Goal: Information Seeking & Learning: Understand process/instructions

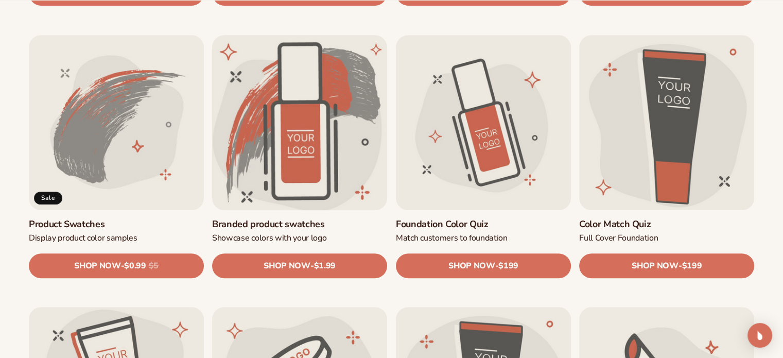
scroll to position [618, 0]
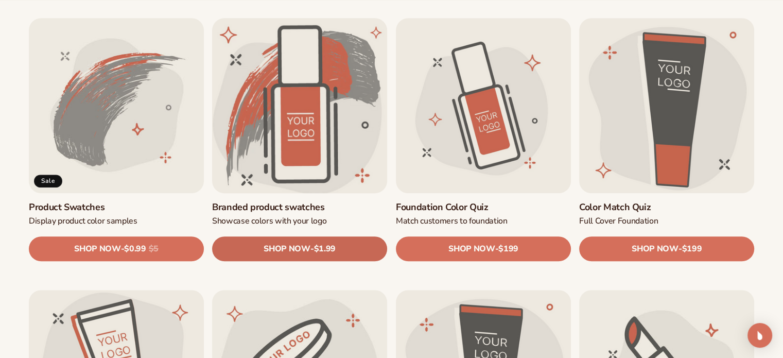
click at [278, 247] on span "SHOP NOW" at bounding box center [287, 249] width 46 height 10
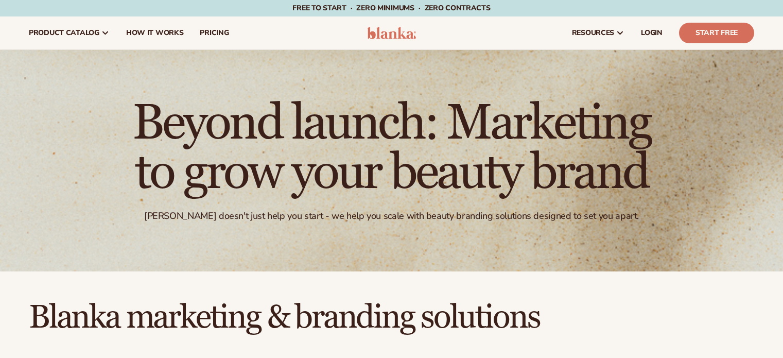
scroll to position [618, 0]
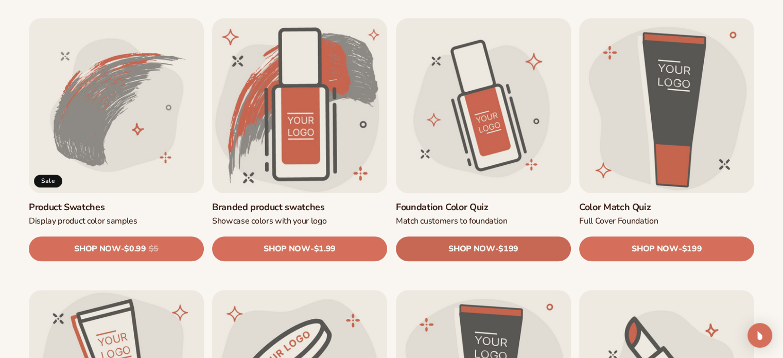
click at [485, 249] on span "SHOP NOW" at bounding box center [471, 249] width 46 height 10
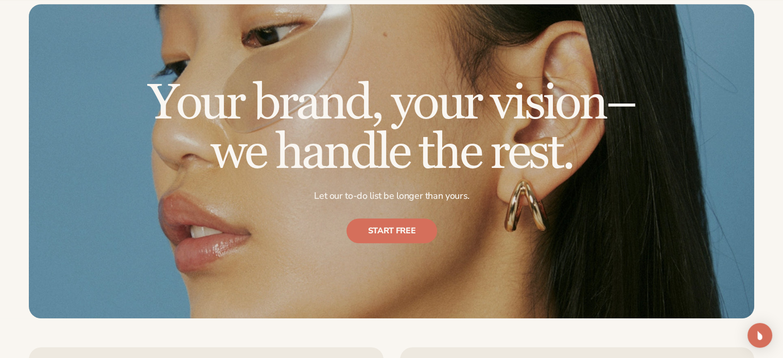
scroll to position [978, 0]
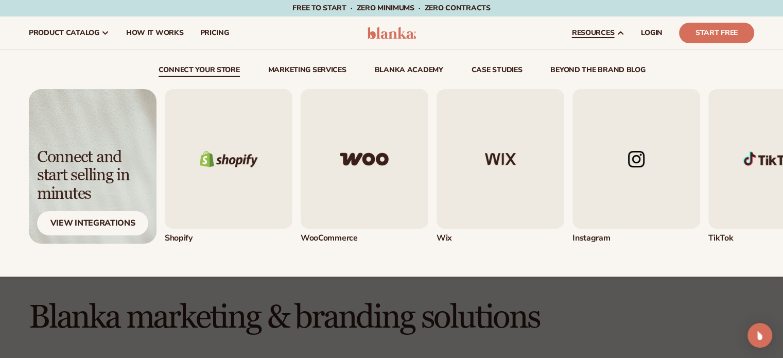
click at [237, 162] on img "1 / 5" at bounding box center [229, 159] width 128 height 140
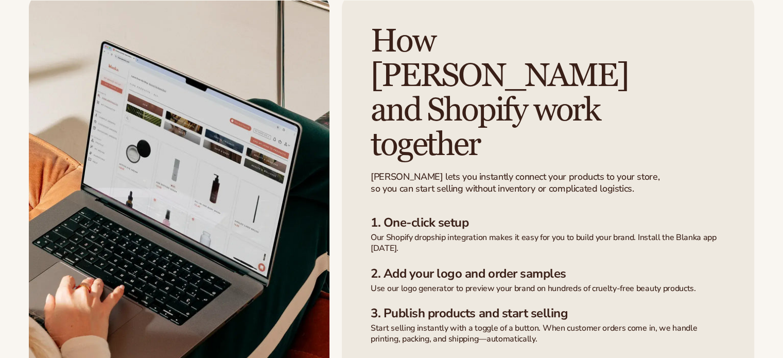
scroll to position [463, 0]
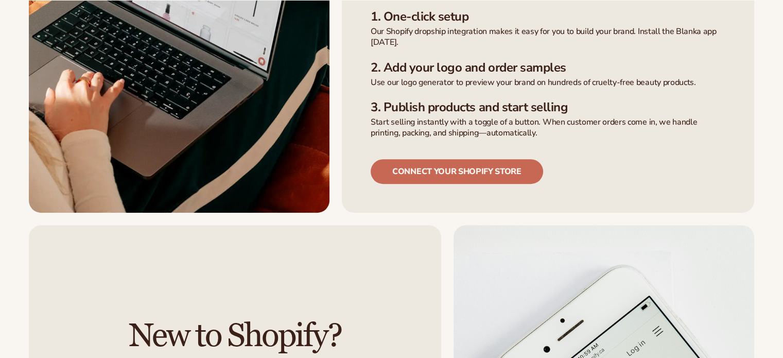
click at [420, 159] on link "Connect your shopify store" at bounding box center [457, 171] width 172 height 25
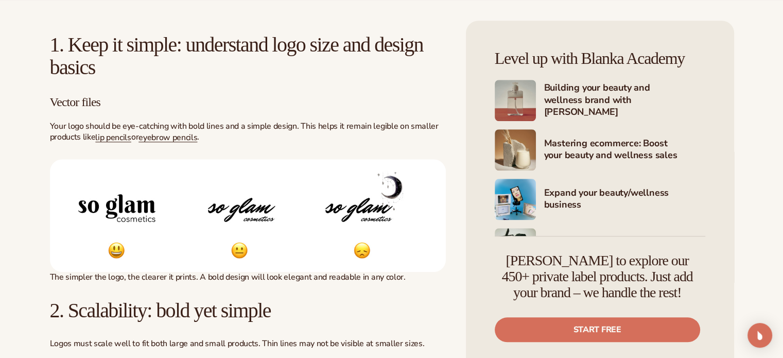
scroll to position [927, 0]
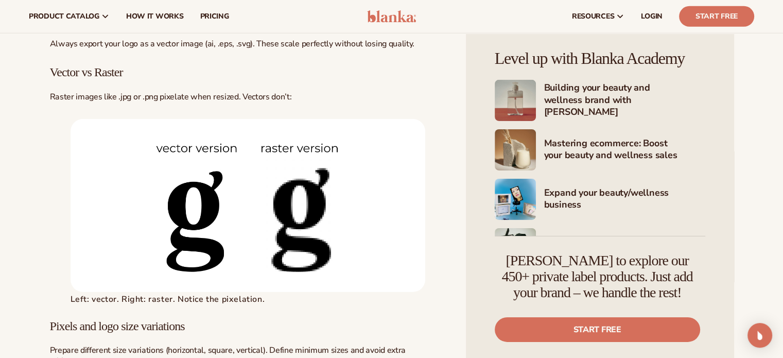
scroll to position [7208, 0]
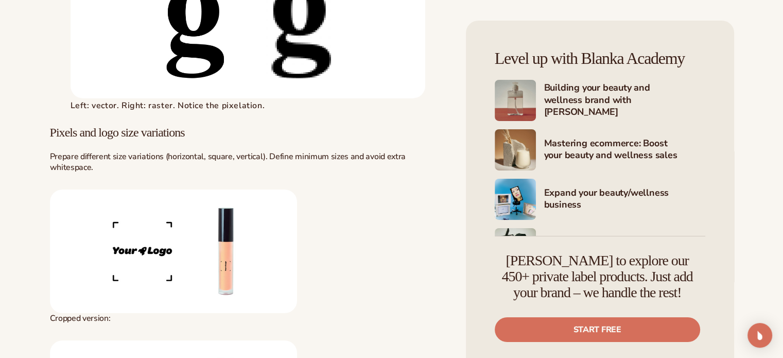
scroll to position [7568, 0]
